Goal: Find specific page/section: Find specific page/section

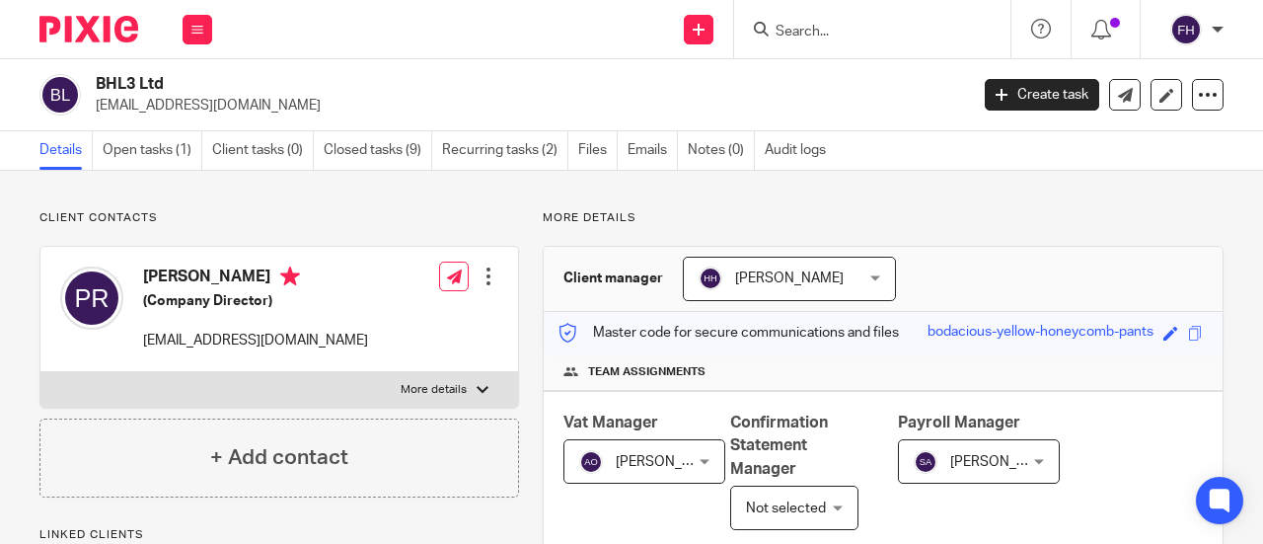
click at [809, 30] on input "Search" at bounding box center [863, 33] width 178 height 18
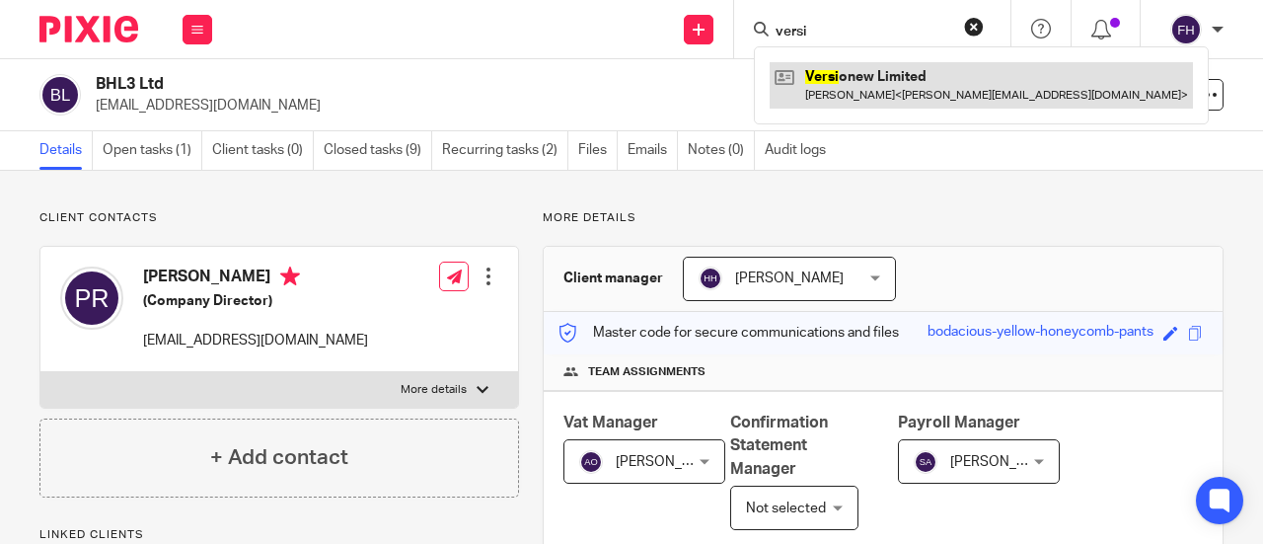
type input "versi"
click at [854, 81] on link at bounding box center [981, 84] width 423 height 45
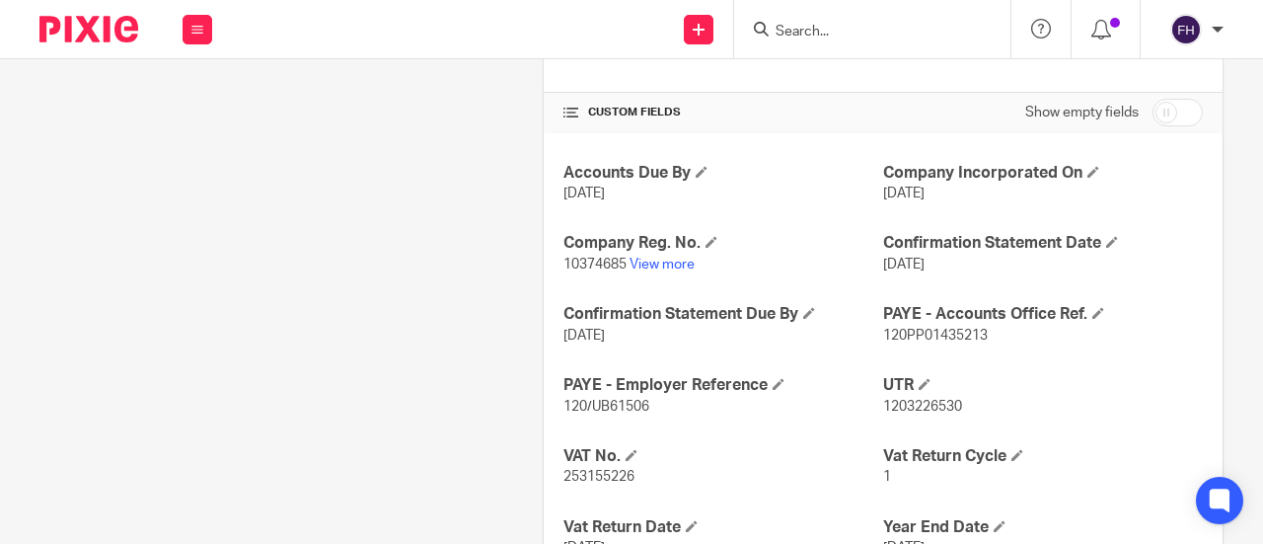
scroll to position [787, 0]
click at [643, 270] on link "View more" at bounding box center [661, 264] width 65 height 14
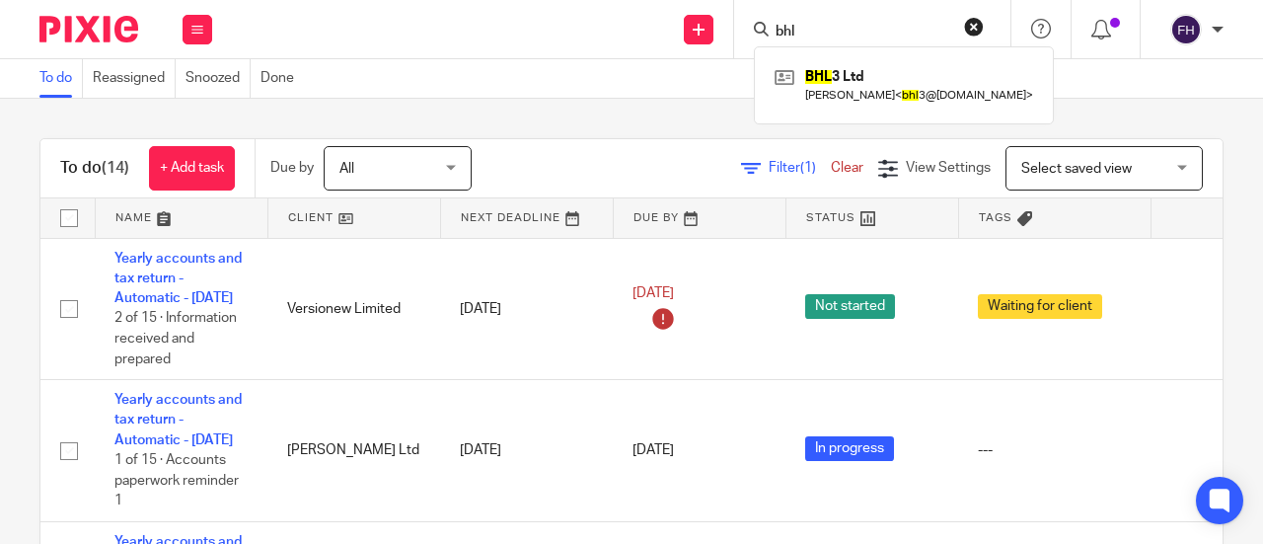
click at [422, 44] on div "Send new email Create task Add client bhl BHL 3 Ltd Paul Rigby < bhl 3@gmx.co.u…" at bounding box center [747, 29] width 1031 height 58
